Goal: Book appointment/travel/reservation

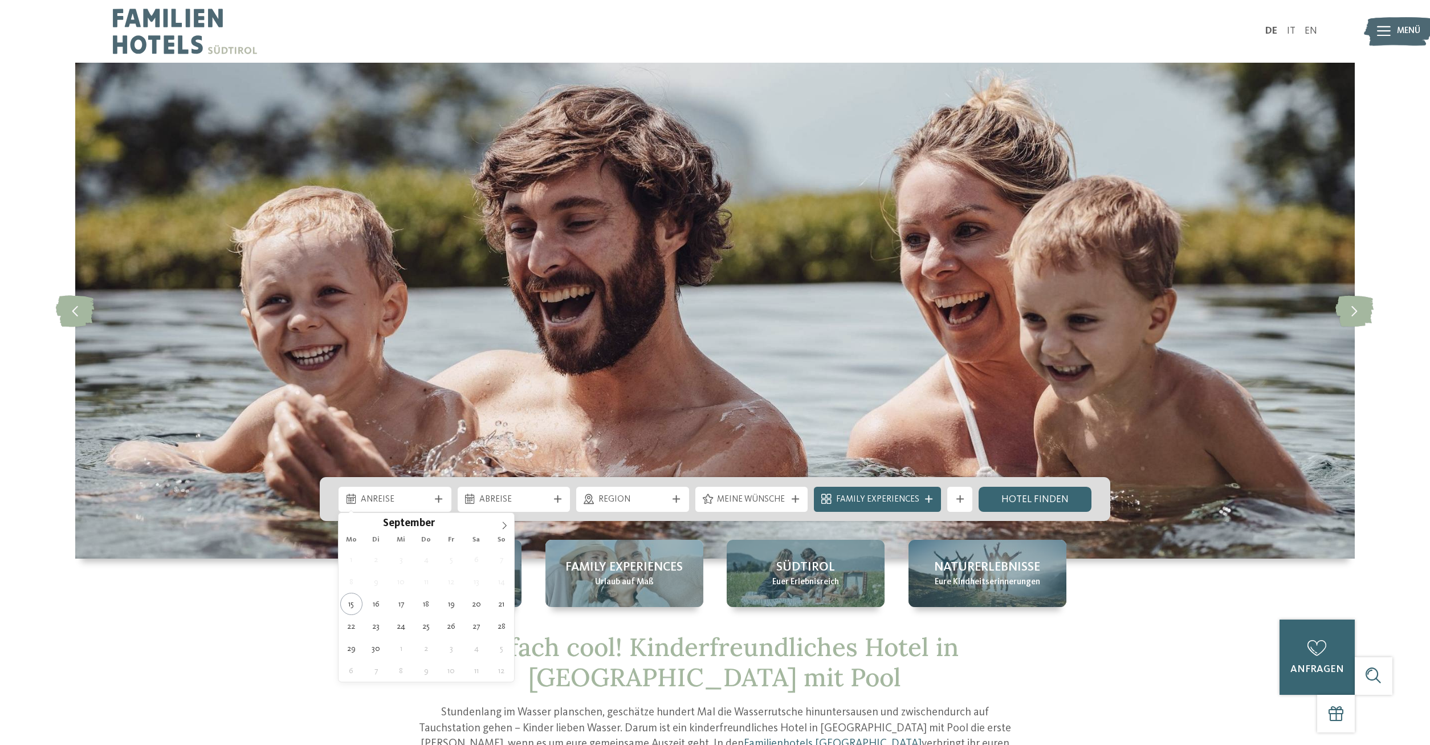
click at [438, 501] on icon at bounding box center [438, 498] width 7 height 7
click at [503, 525] on icon at bounding box center [505, 526] width 8 height 8
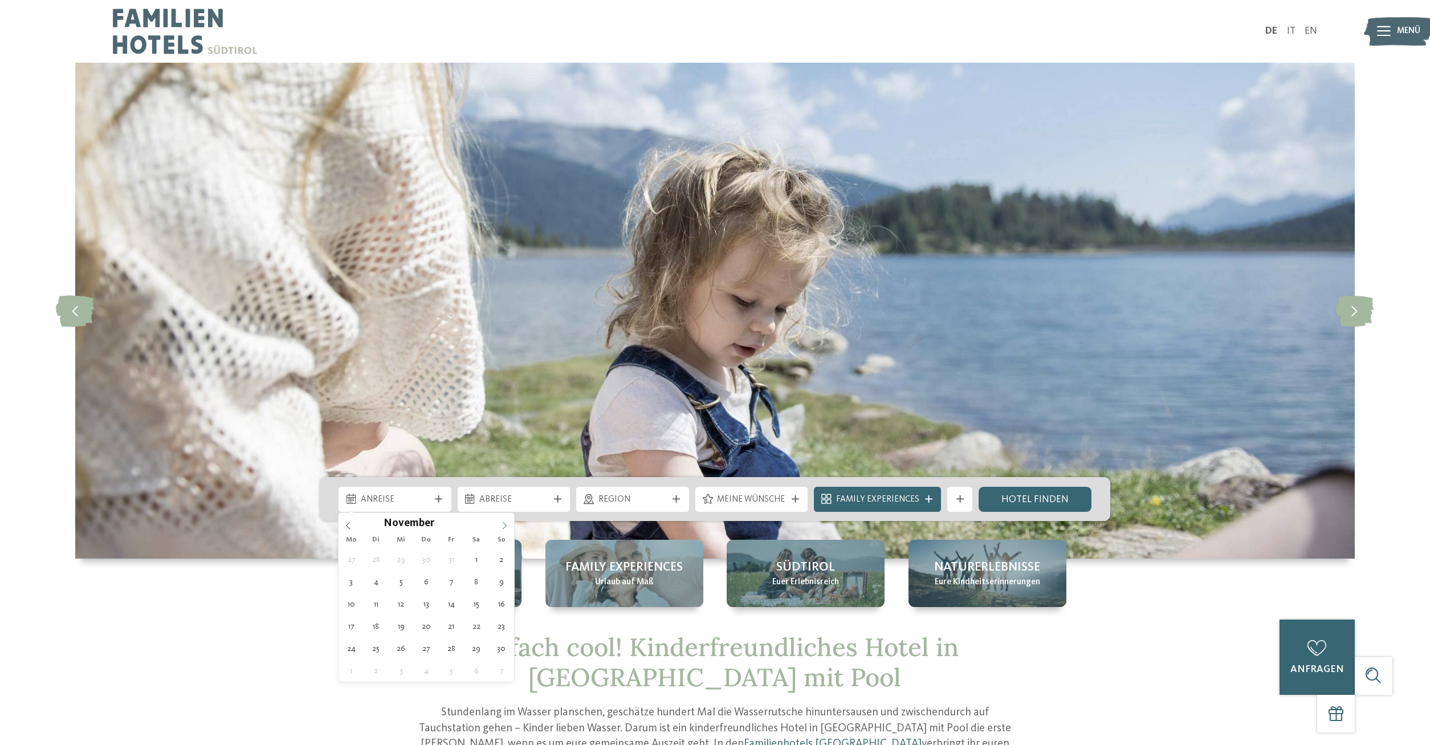
click at [503, 525] on icon at bounding box center [505, 526] width 8 height 8
type input "****"
click at [503, 525] on icon at bounding box center [505, 526] width 8 height 8
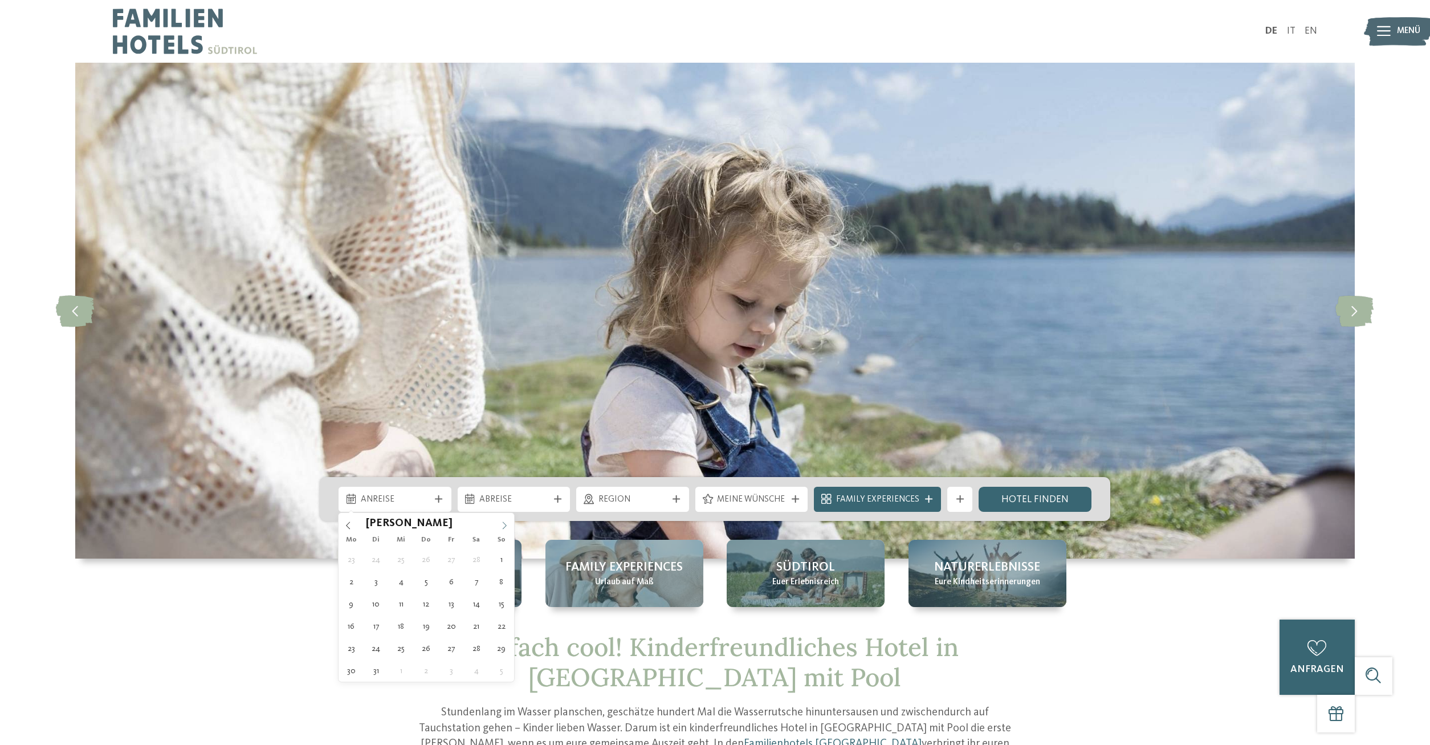
click at [503, 525] on icon at bounding box center [505, 526] width 8 height 8
click at [348, 526] on icon at bounding box center [348, 526] width 8 height 8
type div "[DATE]"
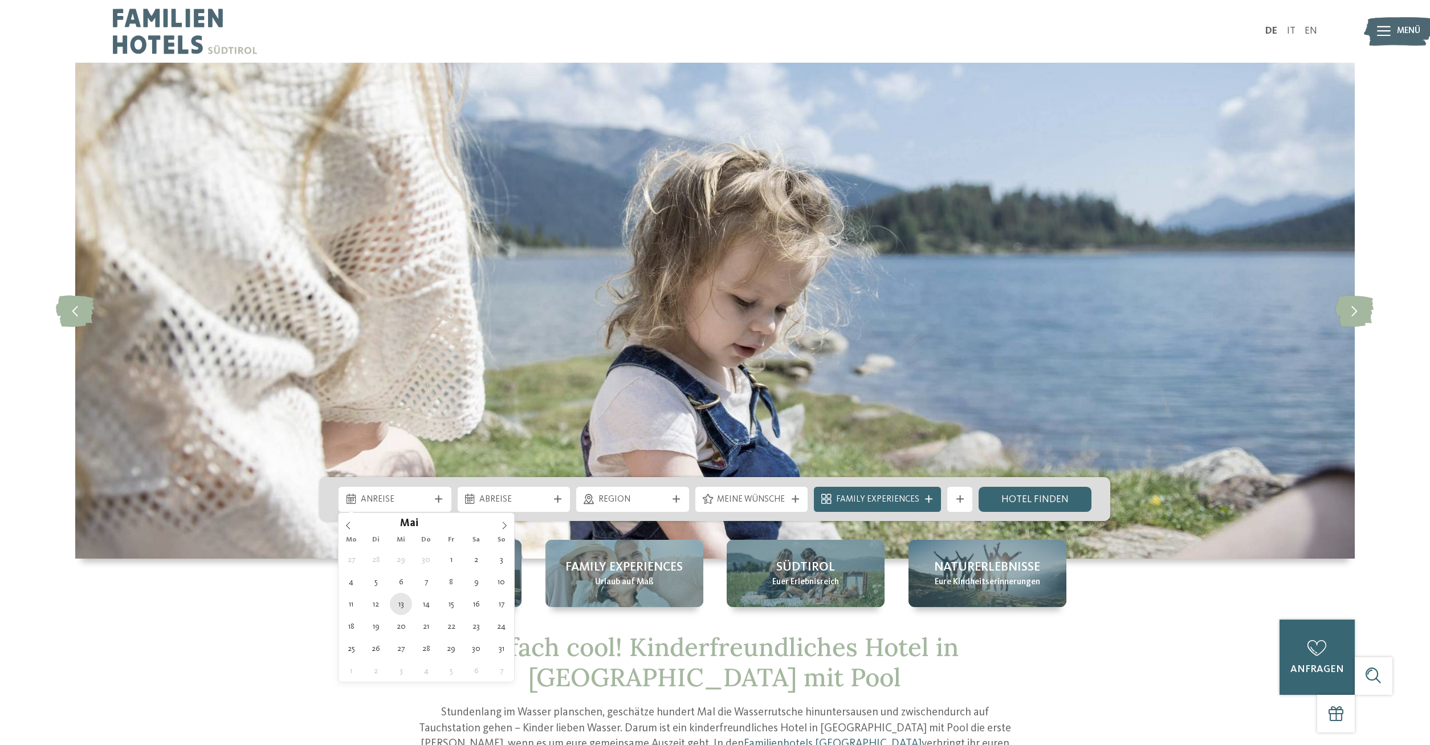
type input "****"
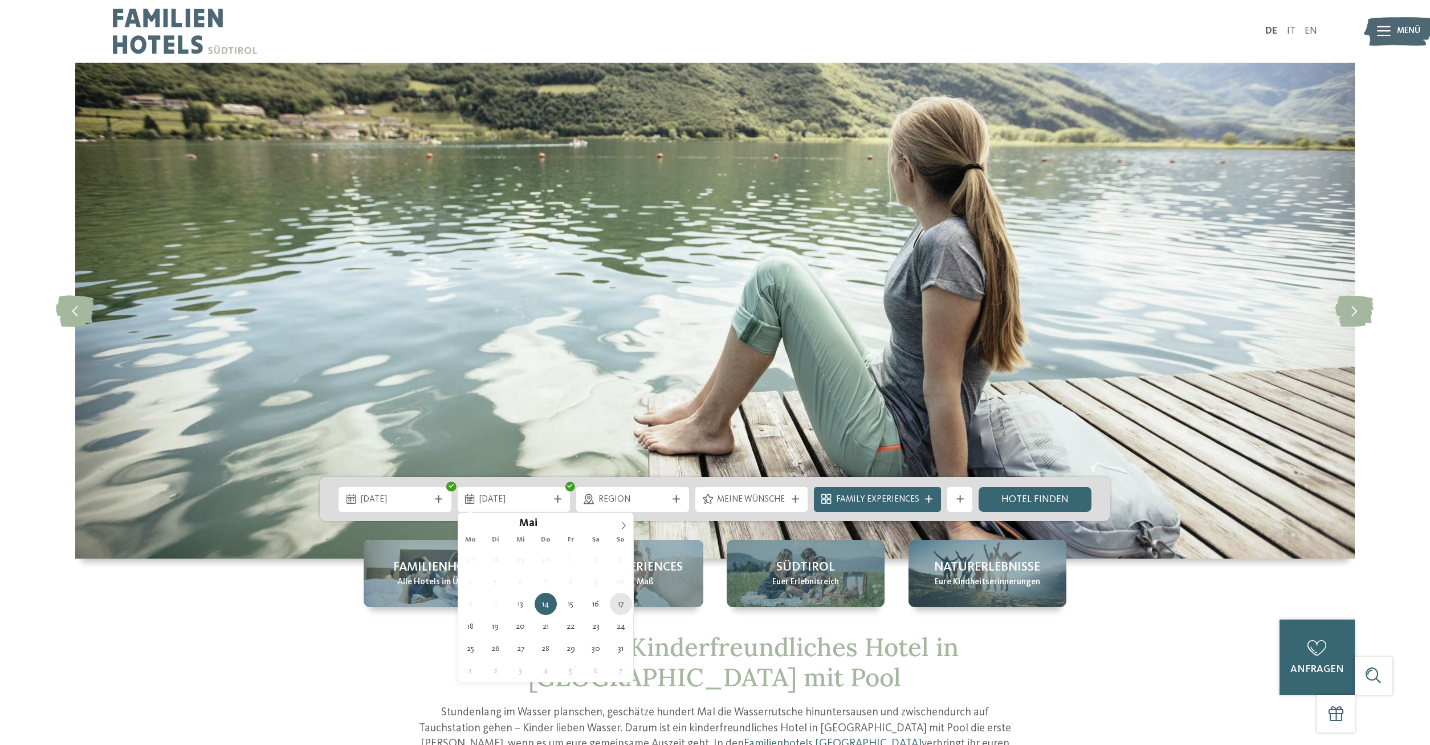
type div "[DATE]"
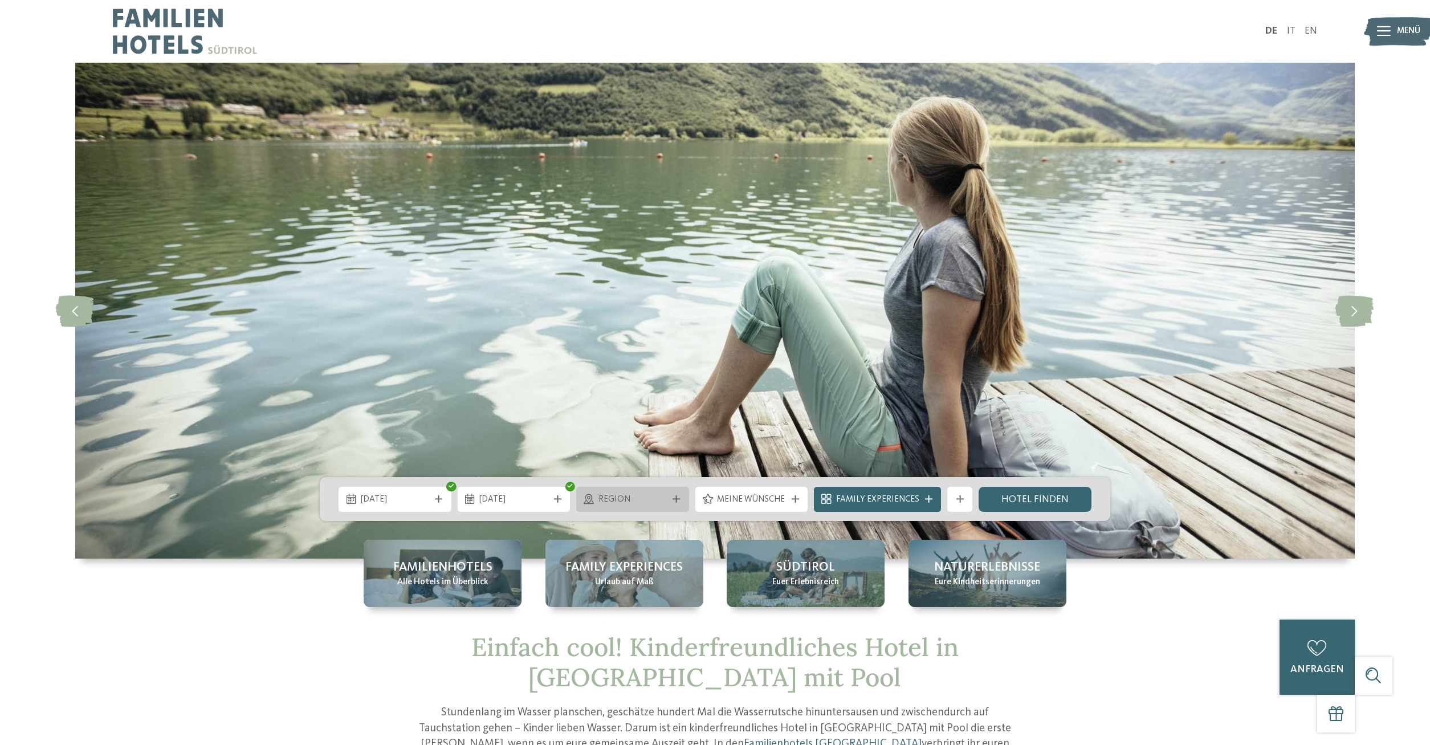
click at [676, 497] on icon at bounding box center [676, 498] width 7 height 7
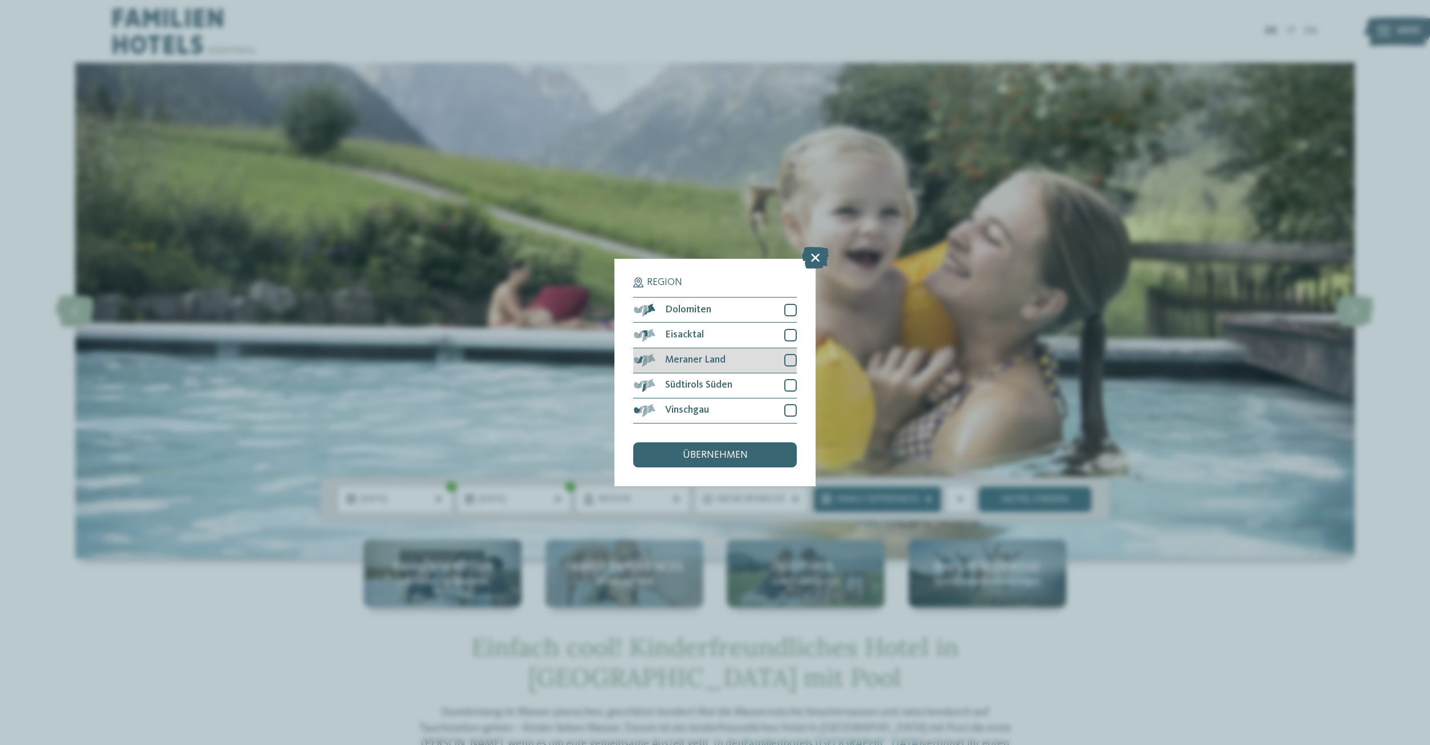
click at [791, 359] on div at bounding box center [790, 360] width 13 height 13
click at [786, 410] on div at bounding box center [790, 410] width 13 height 13
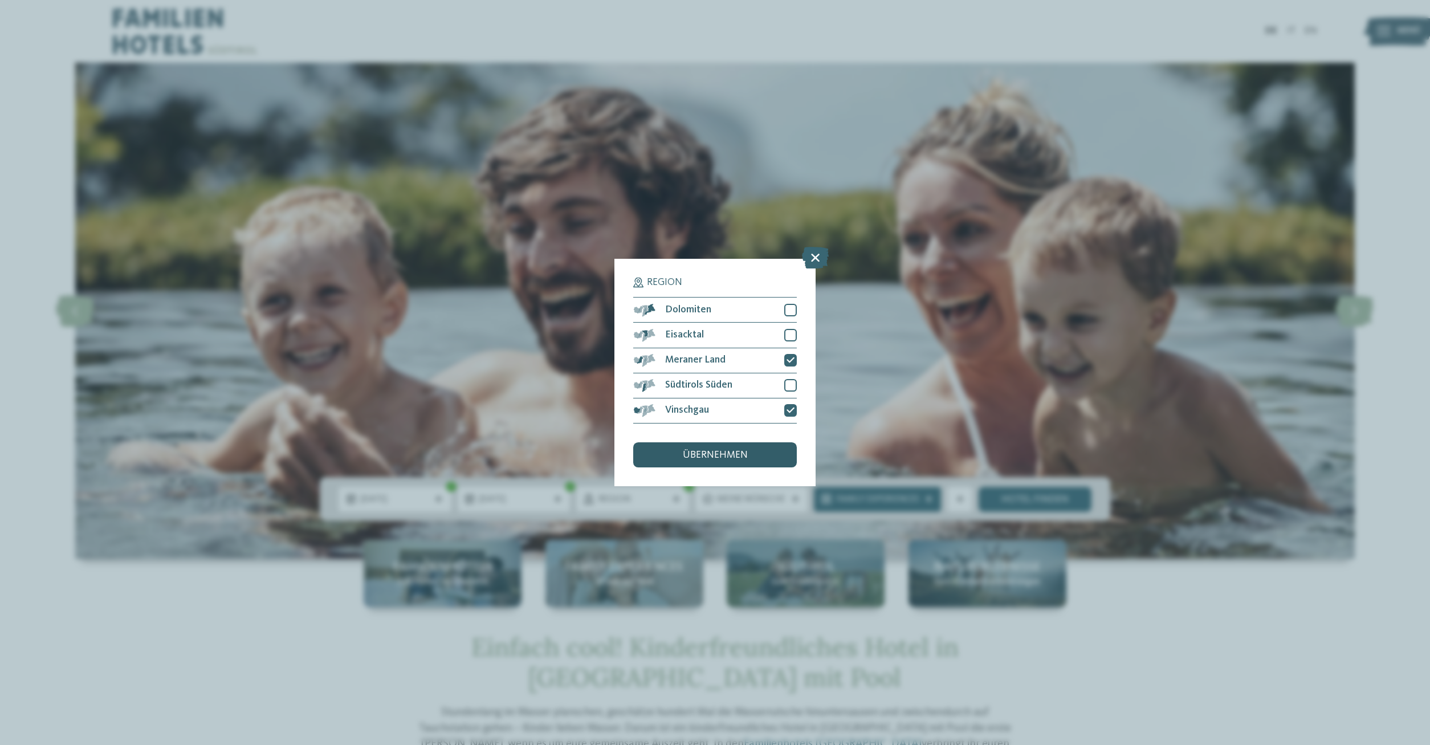
click at [737, 461] on div "übernehmen" at bounding box center [714, 454] width 163 height 25
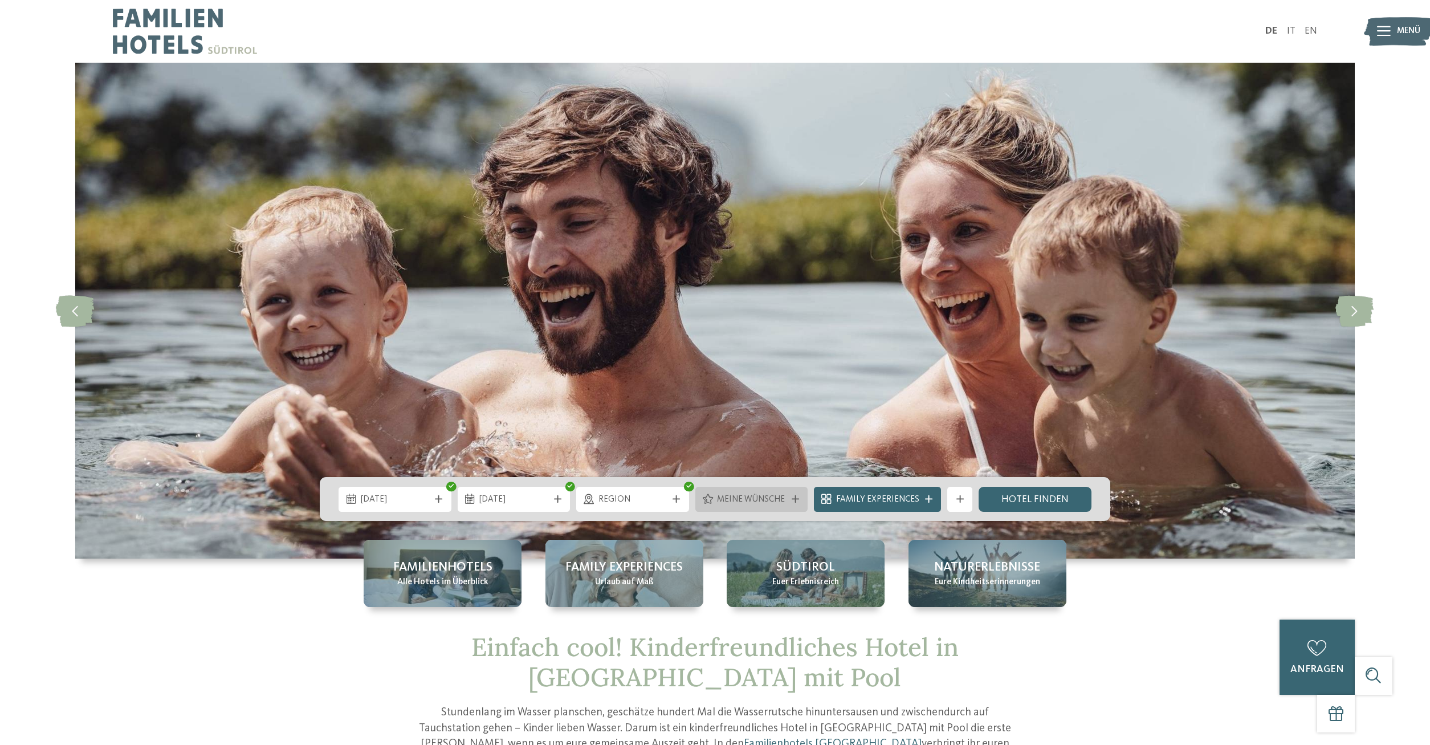
click at [796, 498] on icon at bounding box center [795, 498] width 7 height 7
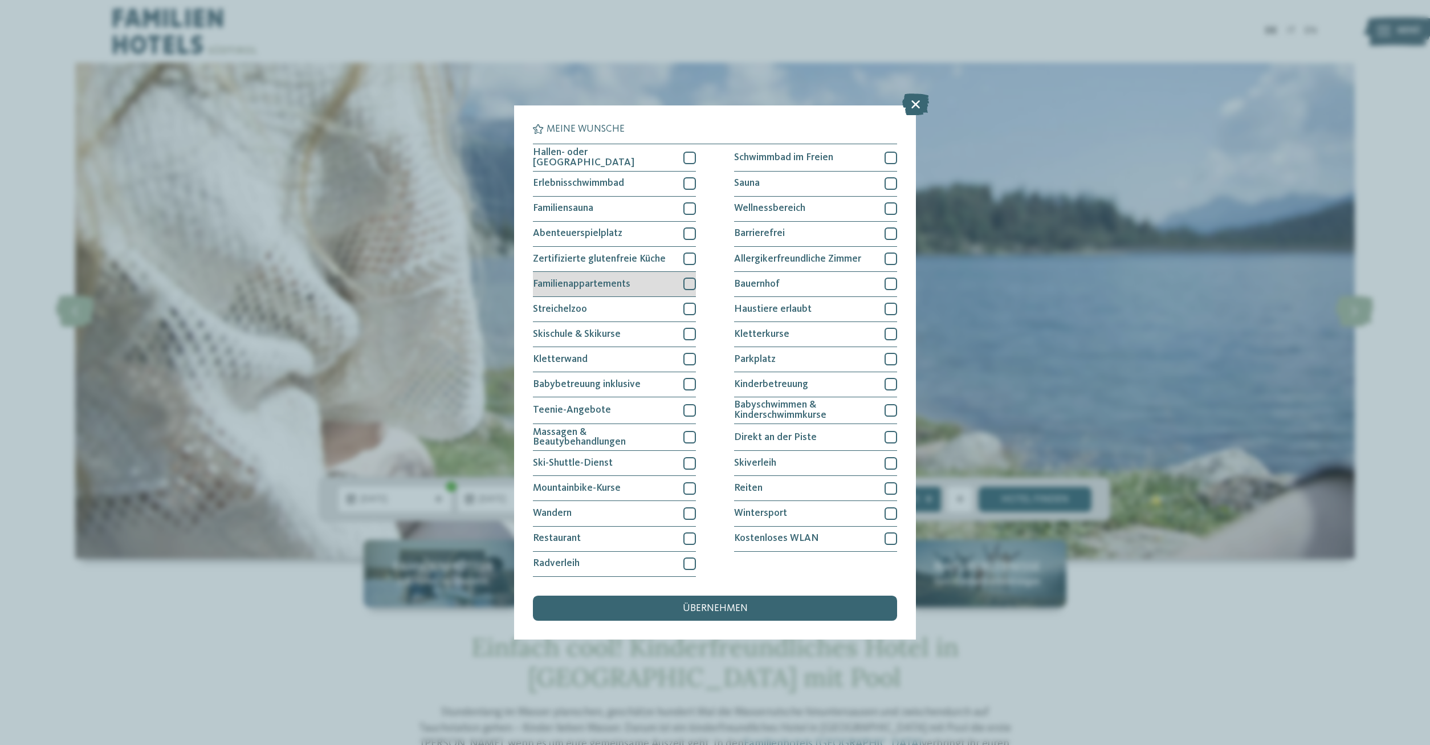
click at [695, 284] on div at bounding box center [690, 284] width 13 height 13
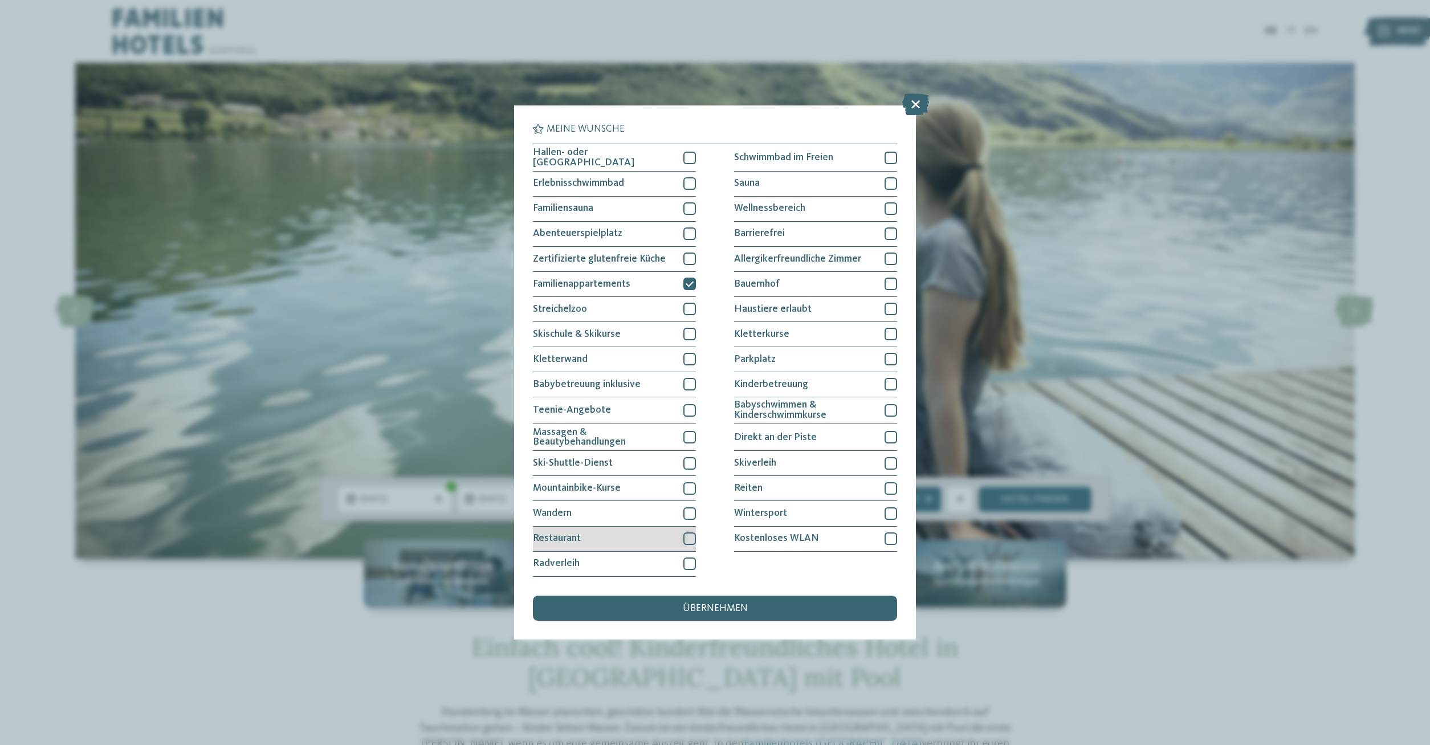
click at [688, 536] on div at bounding box center [690, 538] width 13 height 13
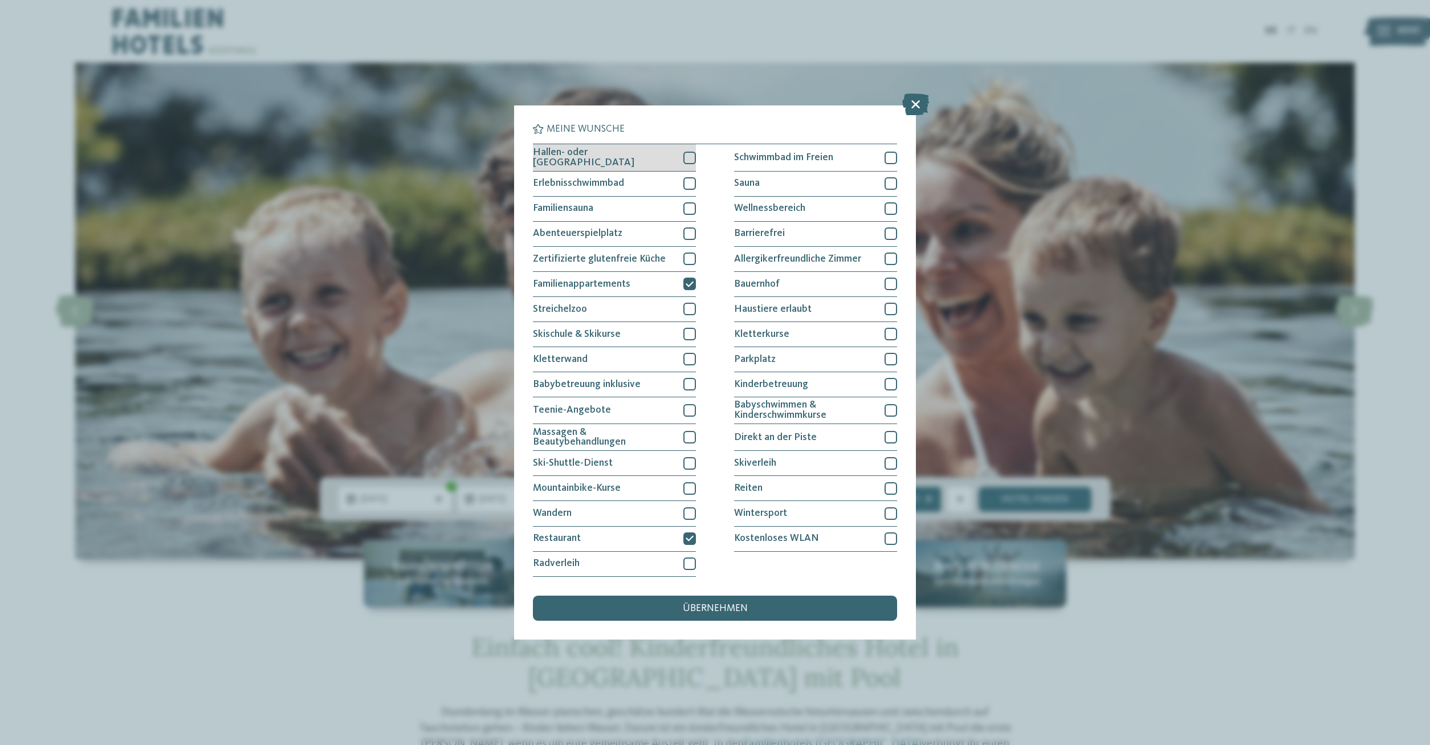
click at [696, 156] on div at bounding box center [690, 158] width 13 height 13
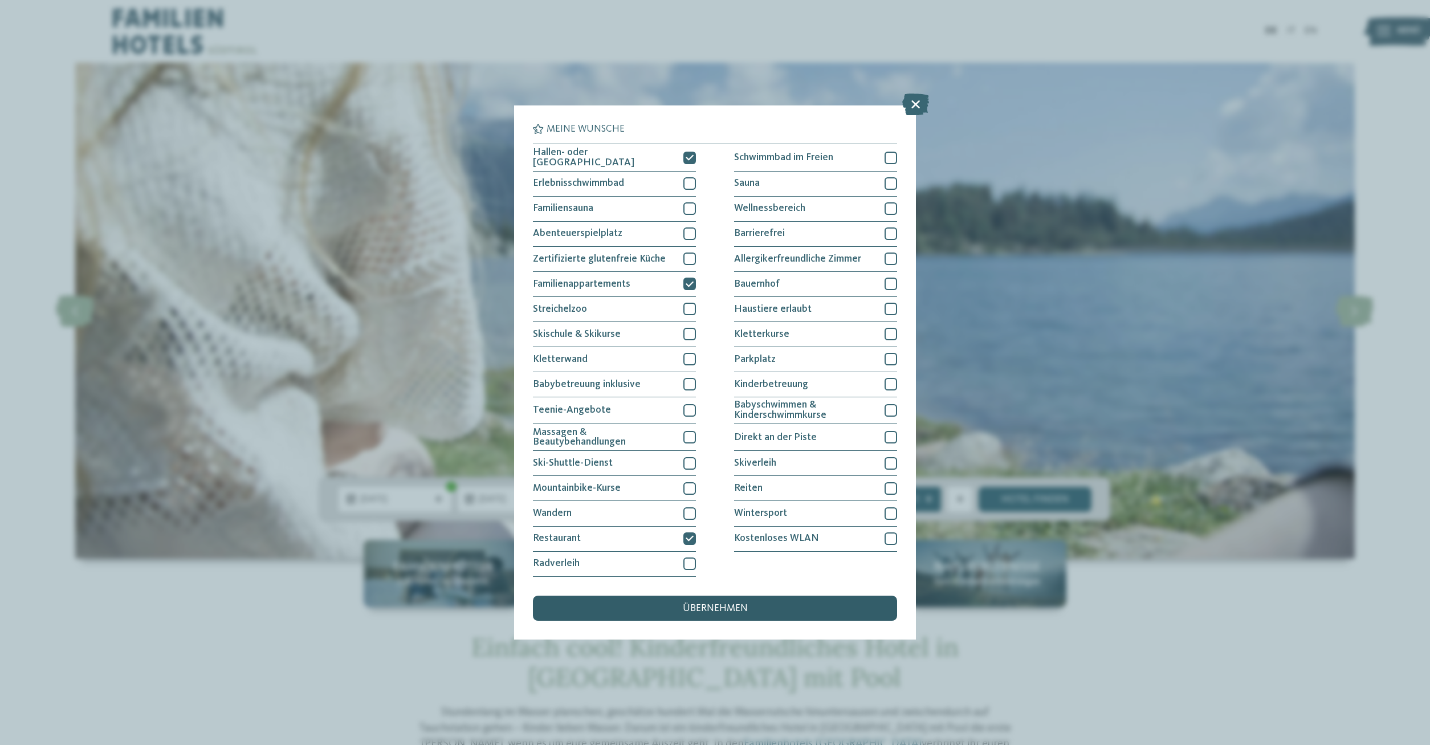
click at [690, 606] on span "übernehmen" at bounding box center [715, 609] width 65 height 10
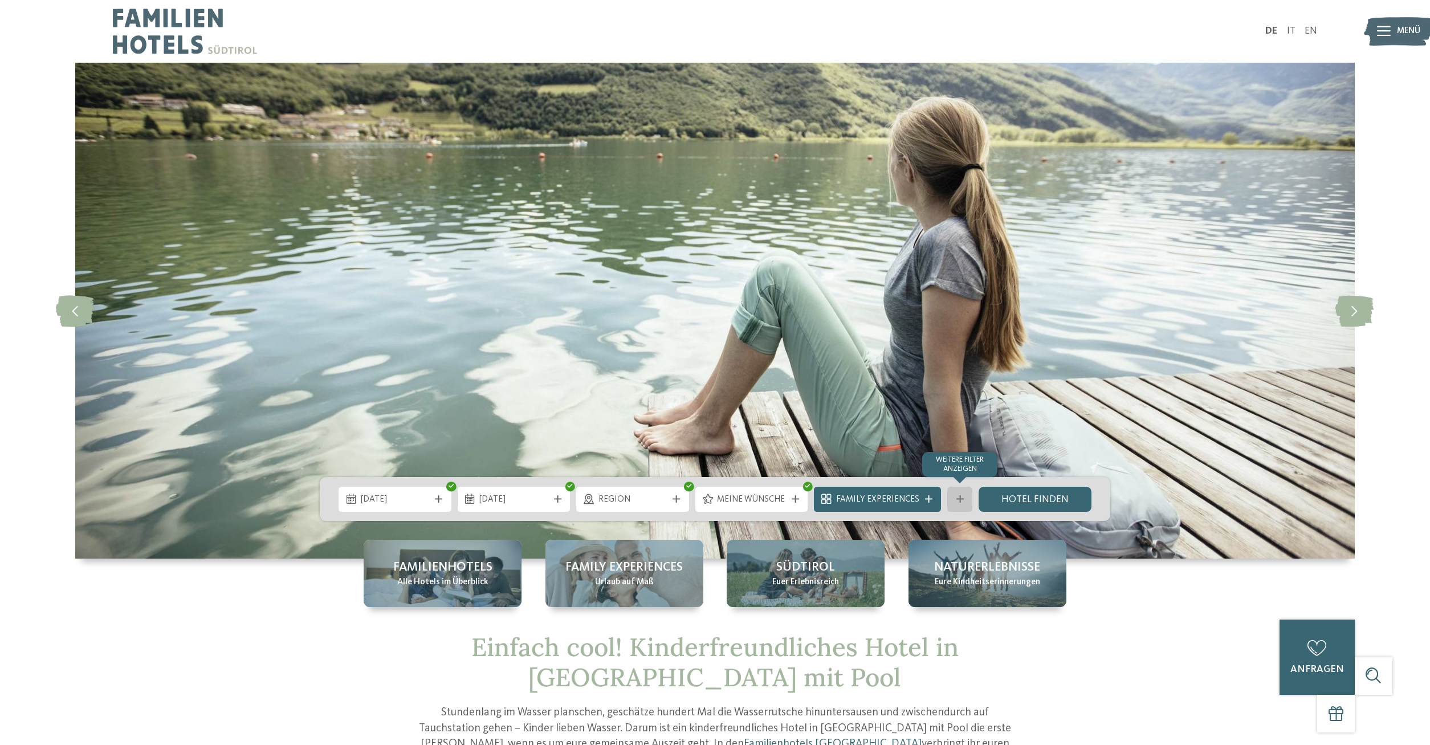
click at [964, 498] on div at bounding box center [960, 498] width 13 height 7
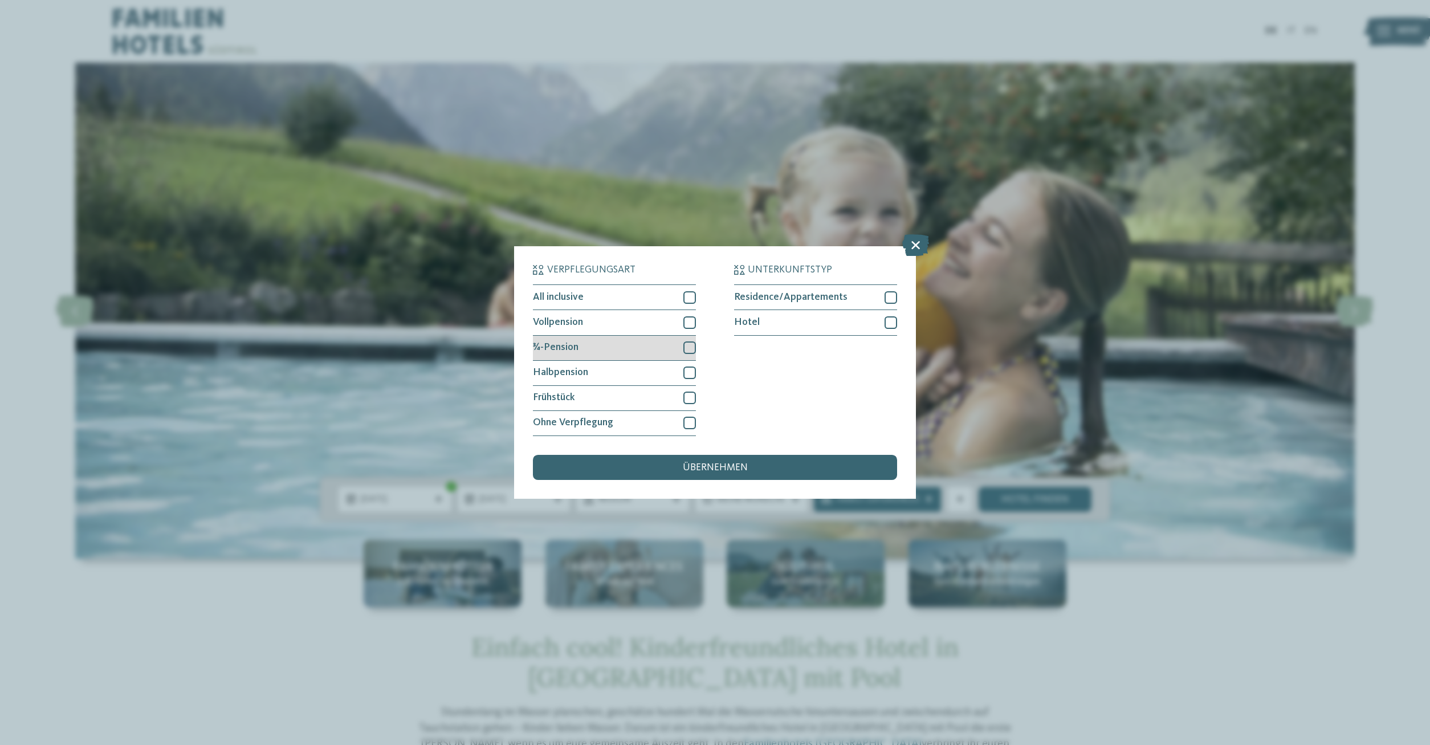
click at [690, 344] on div at bounding box center [690, 348] width 13 height 13
click at [690, 320] on div at bounding box center [690, 322] width 13 height 13
click at [690, 379] on div at bounding box center [690, 373] width 13 height 13
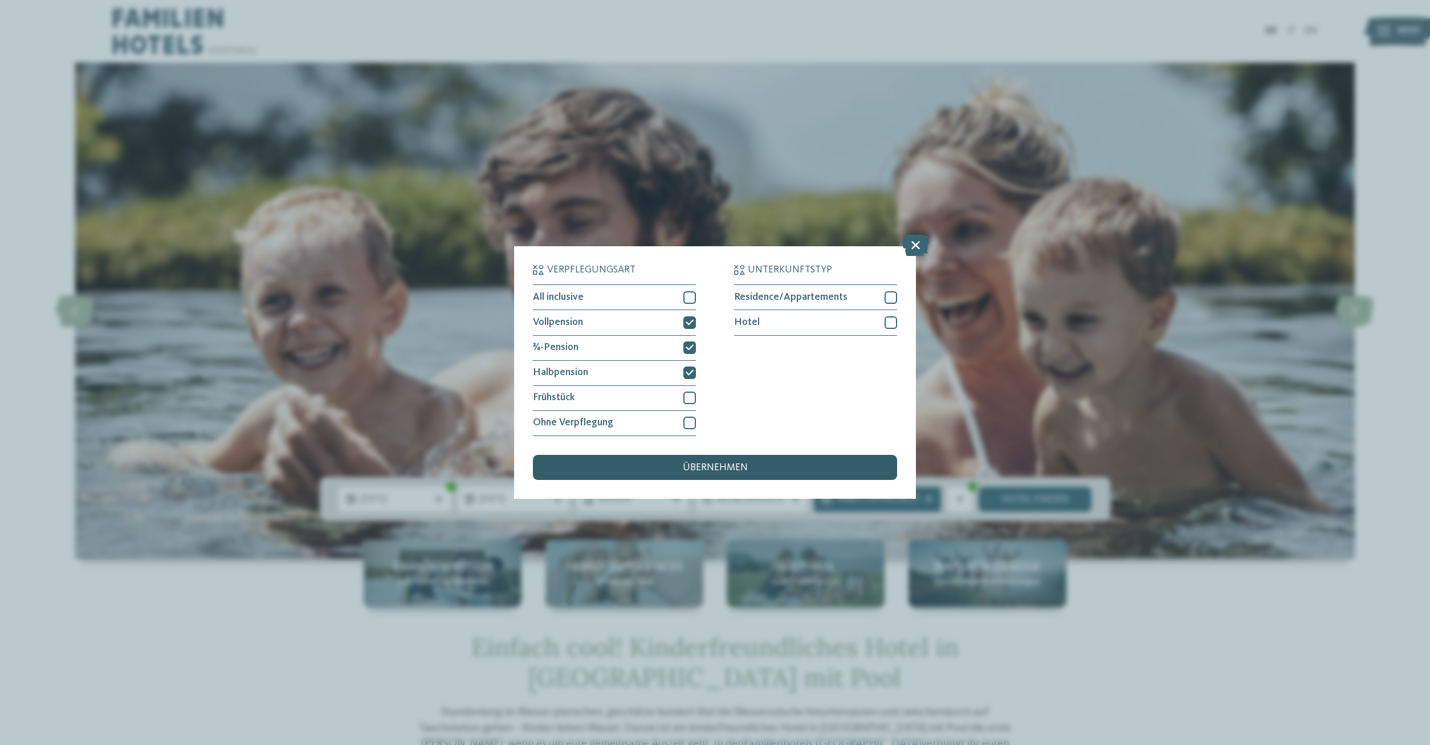
click at [734, 465] on span "übernehmen" at bounding box center [715, 468] width 65 height 10
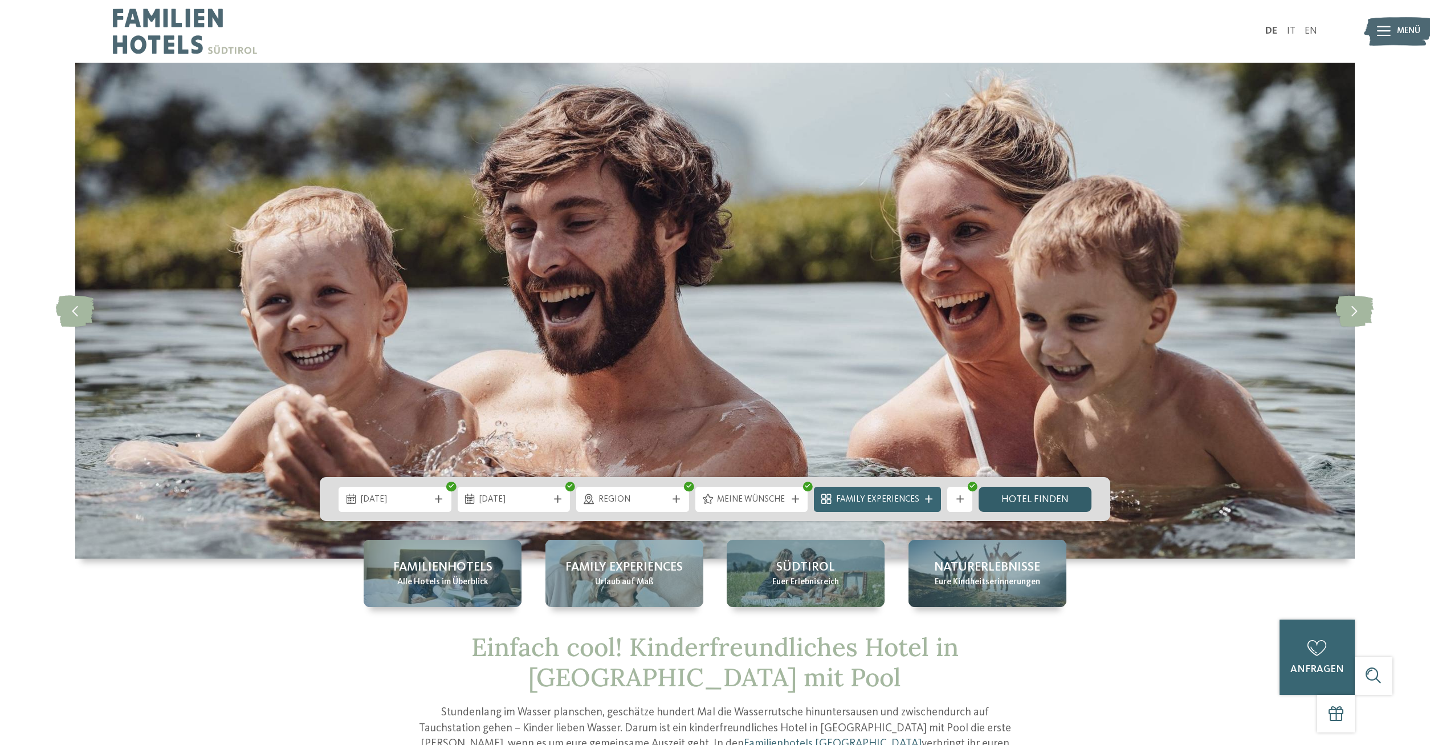
drag, startPoint x: 1010, startPoint y: 501, endPoint x: 989, endPoint y: 492, distance: 22.8
click at [1010, 502] on link "Hotel finden" at bounding box center [1035, 499] width 113 height 25
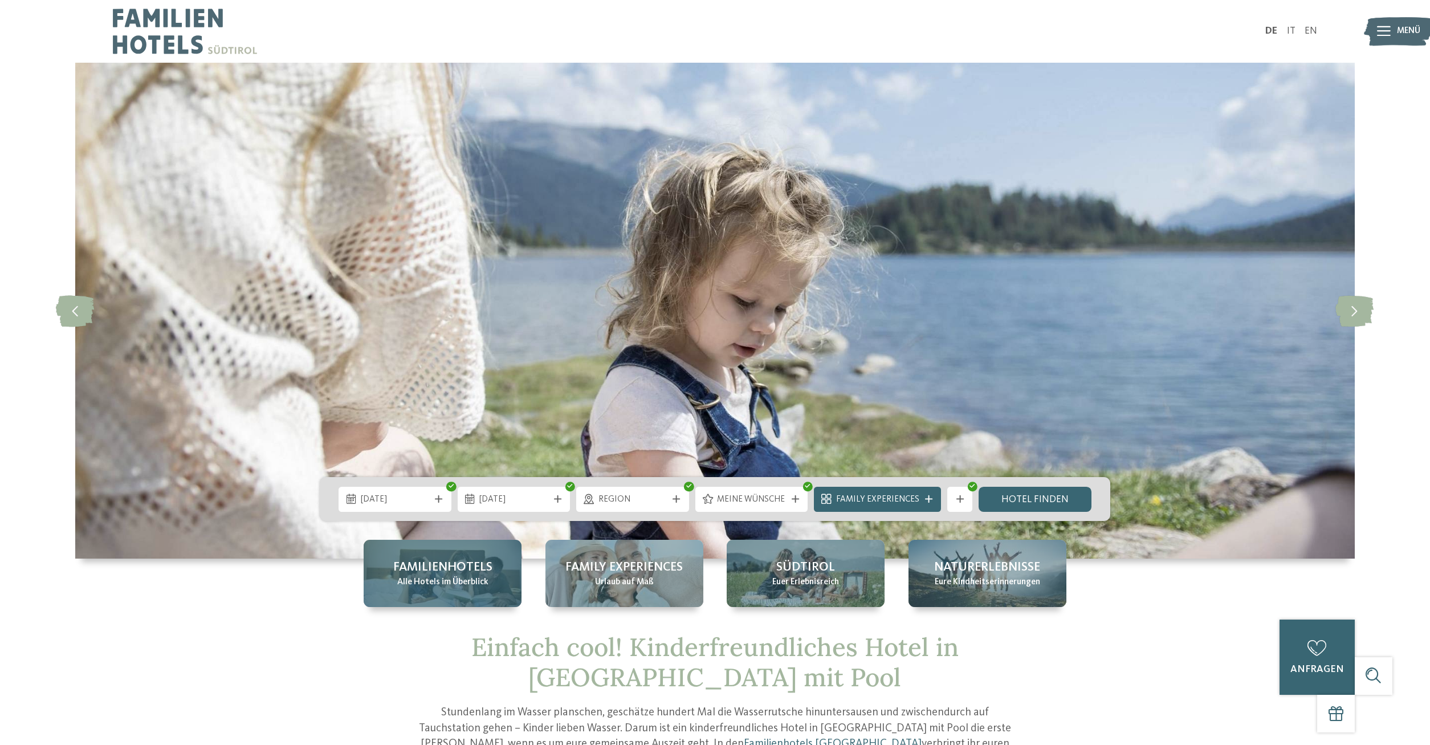
click at [470, 569] on span "Familienhotels" at bounding box center [442, 568] width 99 height 18
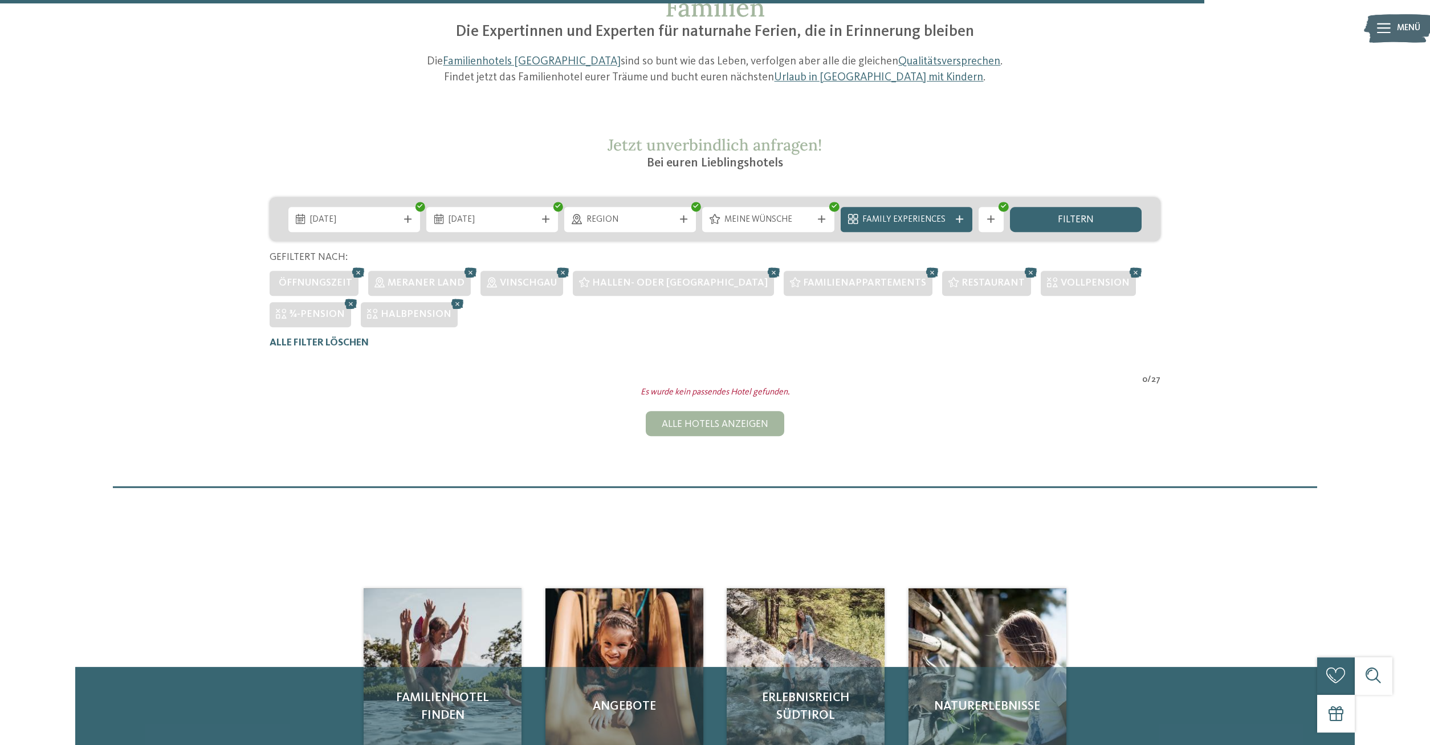
scroll to position [100, 0]
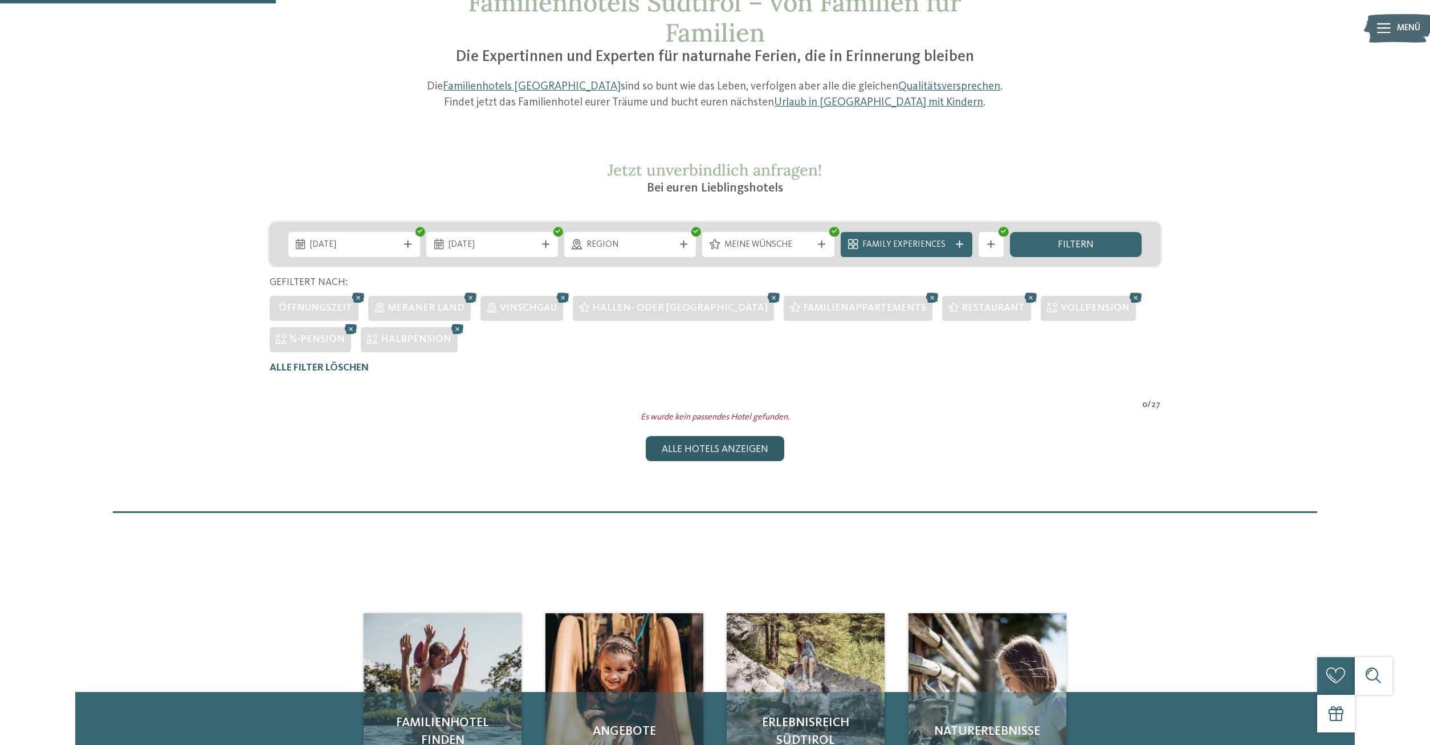
click at [719, 451] on div "Alle Hotels anzeigen" at bounding box center [715, 448] width 138 height 25
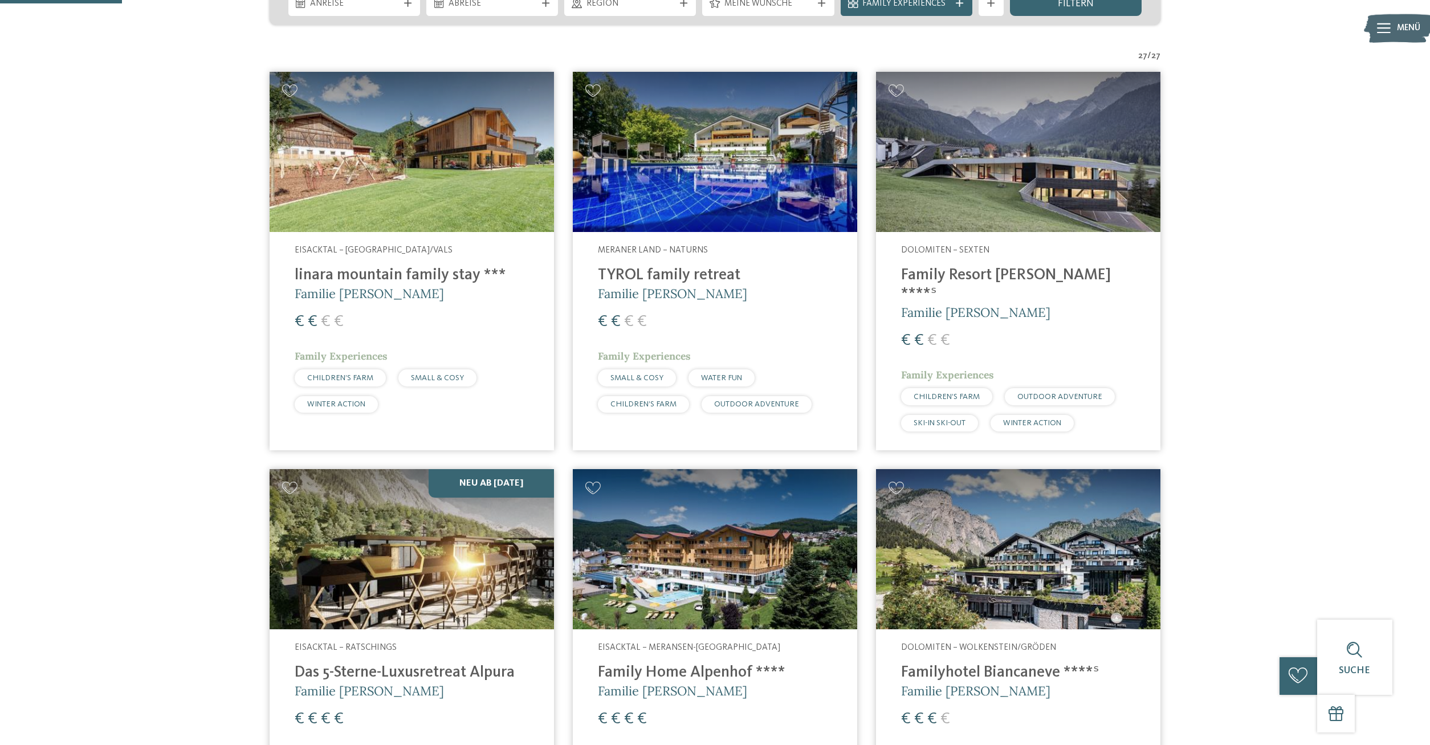
scroll to position [109, 0]
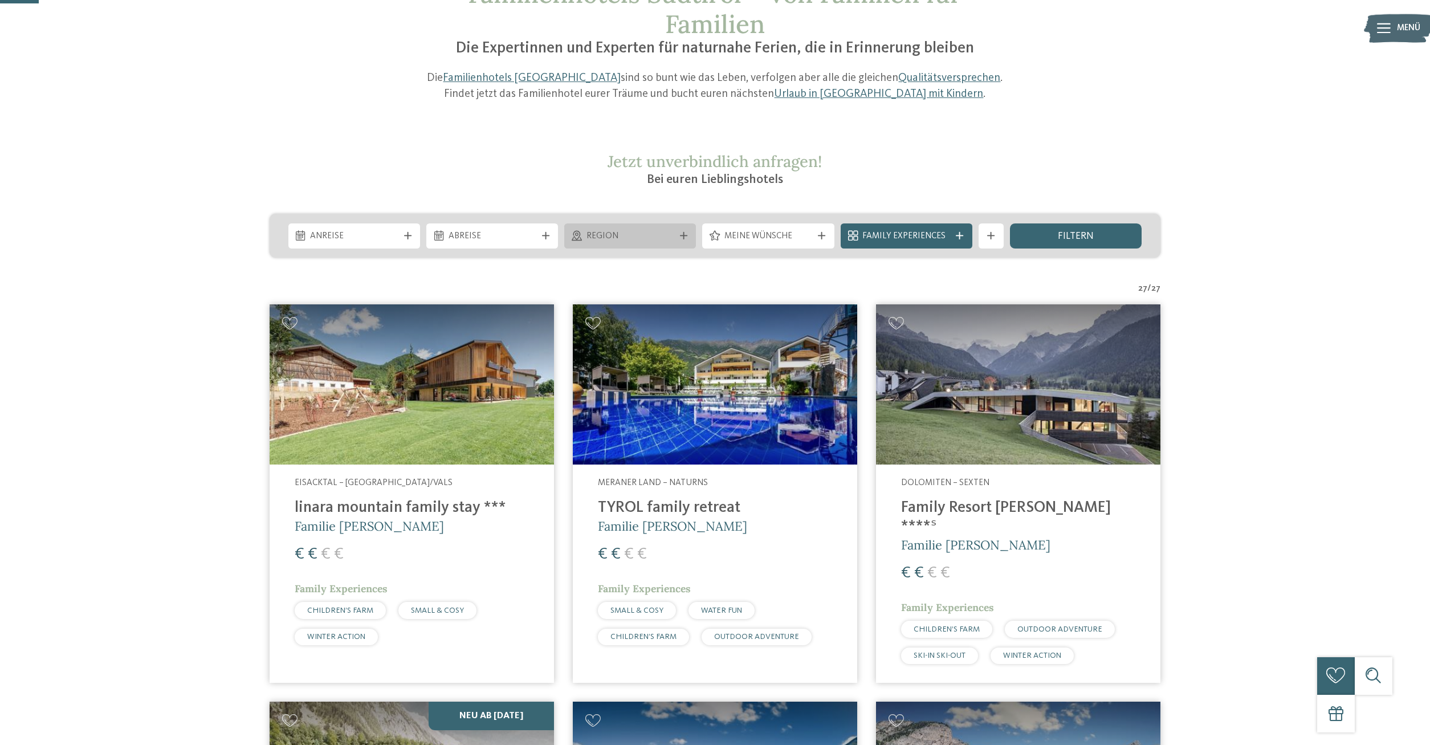
click at [689, 234] on div at bounding box center [683, 235] width 13 height 7
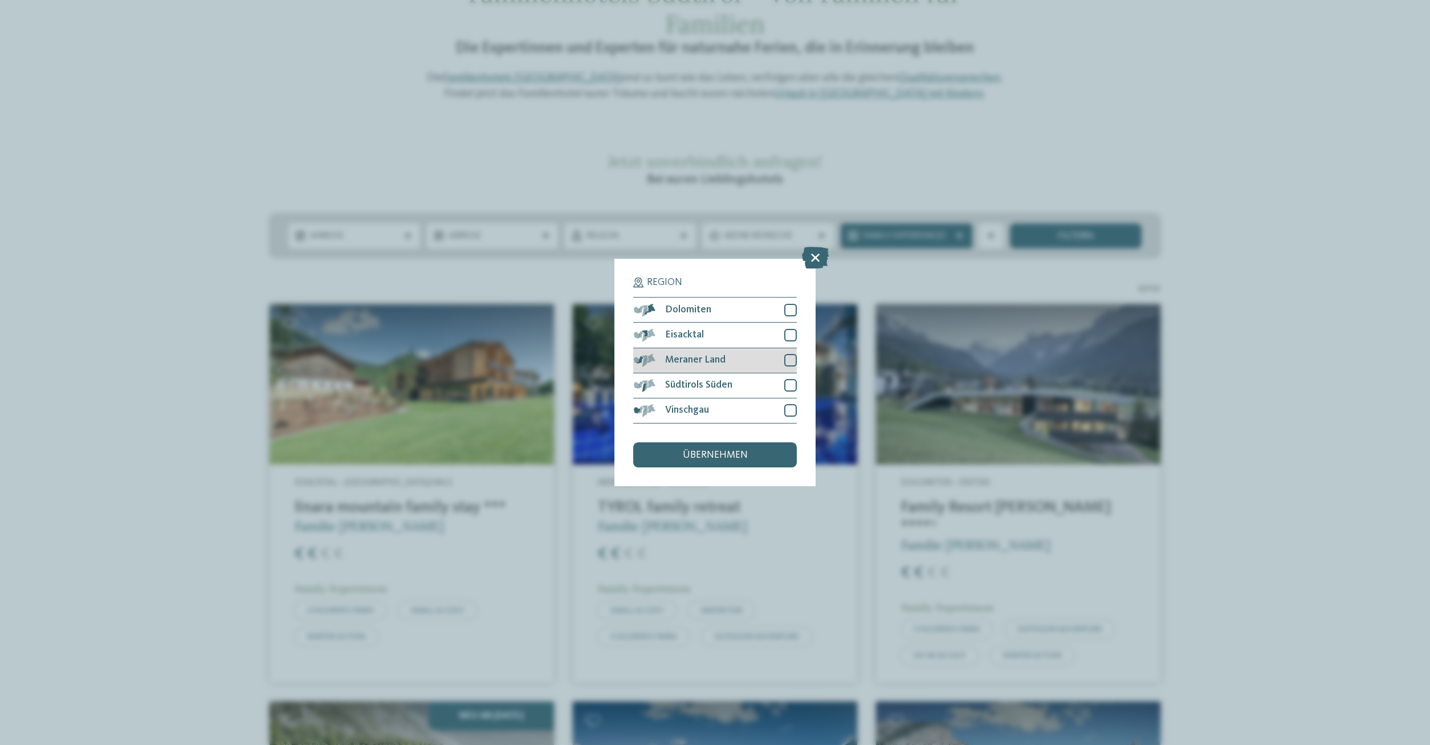
click at [795, 359] on div at bounding box center [790, 360] width 13 height 13
click at [725, 452] on span "übernehmen" at bounding box center [715, 455] width 65 height 10
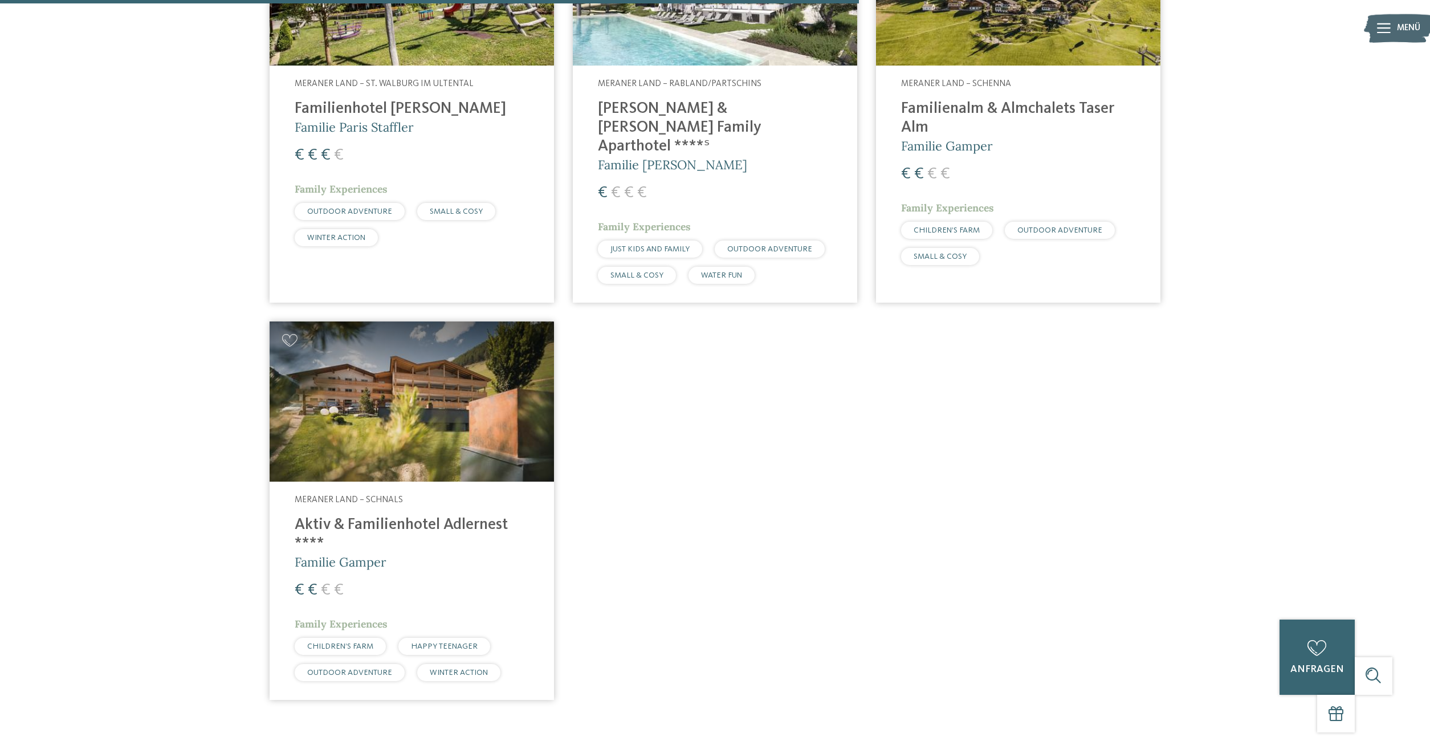
scroll to position [767, 0]
